Goal: Task Accomplishment & Management: Manage account settings

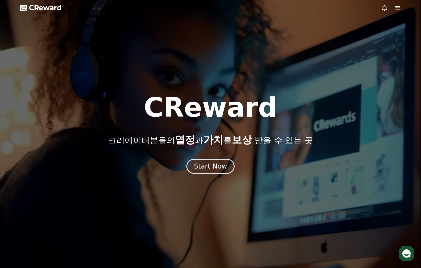
click at [218, 168] on div "Start Now" at bounding box center [210, 166] width 33 height 9
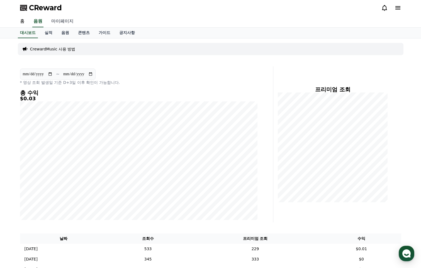
click at [71, 23] on link "마이페이지" at bounding box center [62, 22] width 31 height 12
select select "**********"
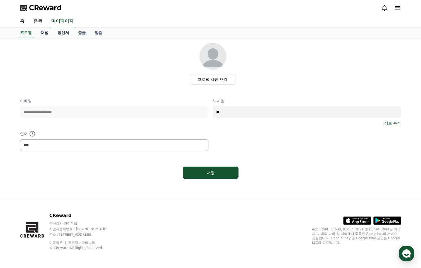
click at [48, 33] on link "채널" at bounding box center [44, 33] width 17 height 11
